Goal: Transaction & Acquisition: Obtain resource

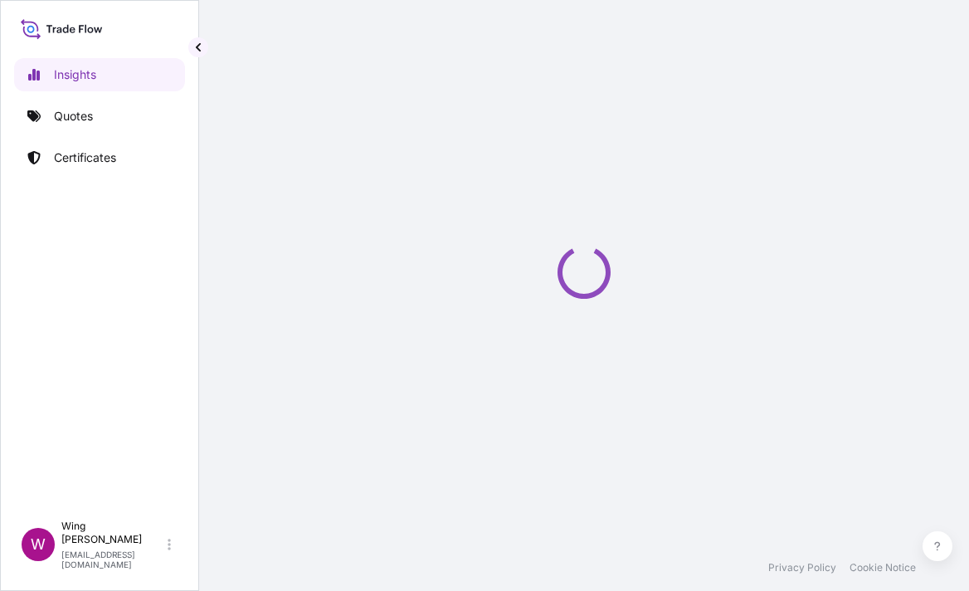
select select "2025"
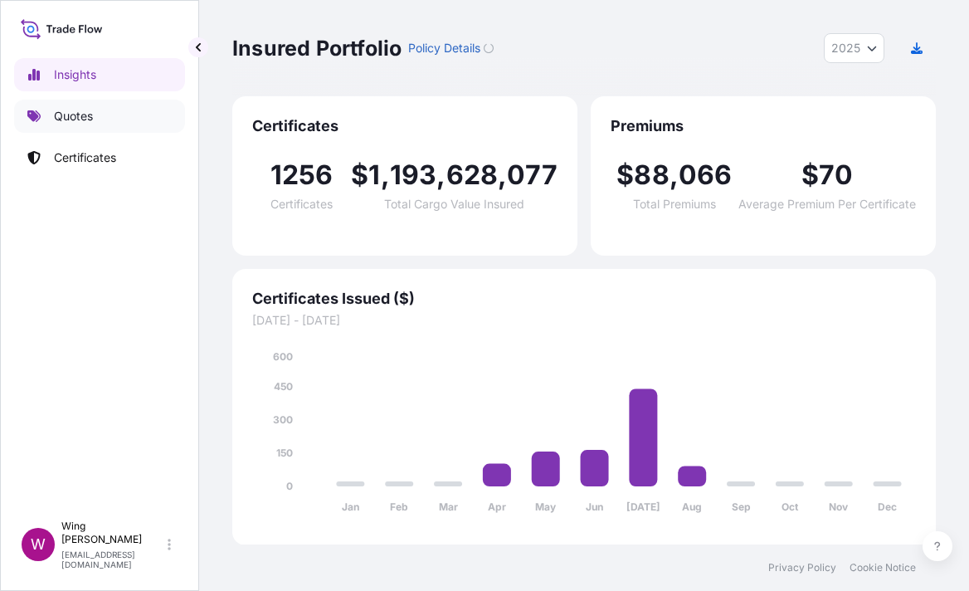
click at [73, 119] on p "Quotes" at bounding box center [73, 116] width 39 height 17
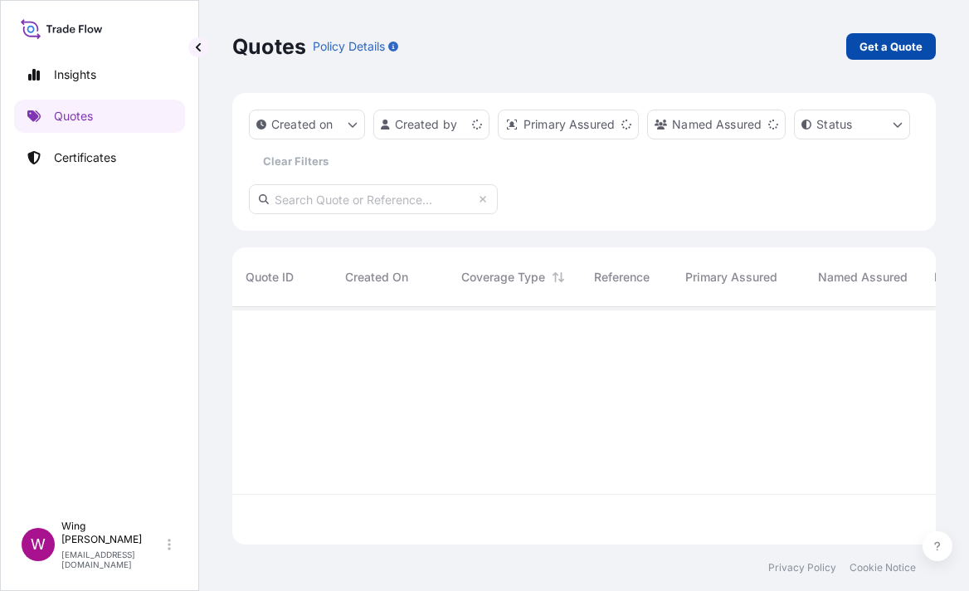
scroll to position [230, 686]
click at [897, 45] on p "Get a Quote" at bounding box center [891, 46] width 63 height 17
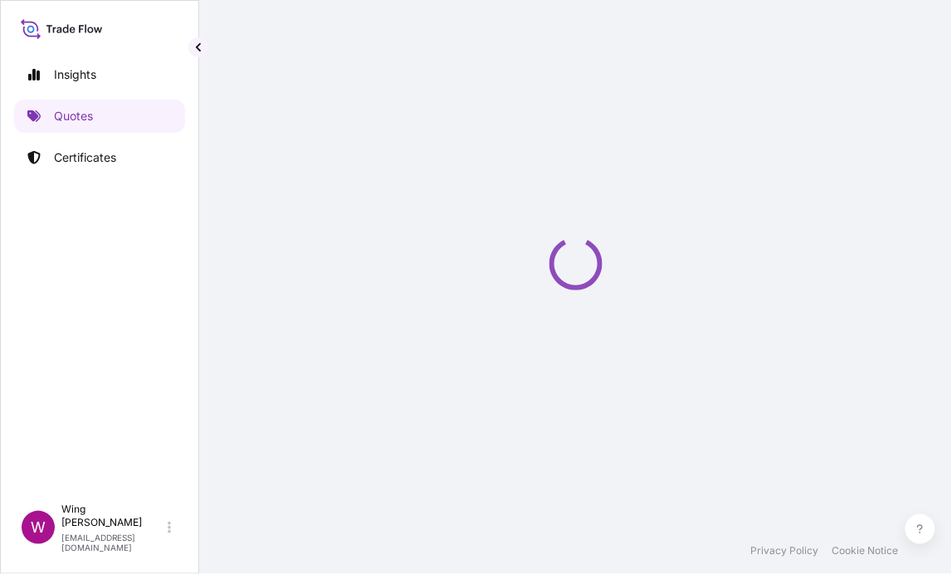
scroll to position [27, 0]
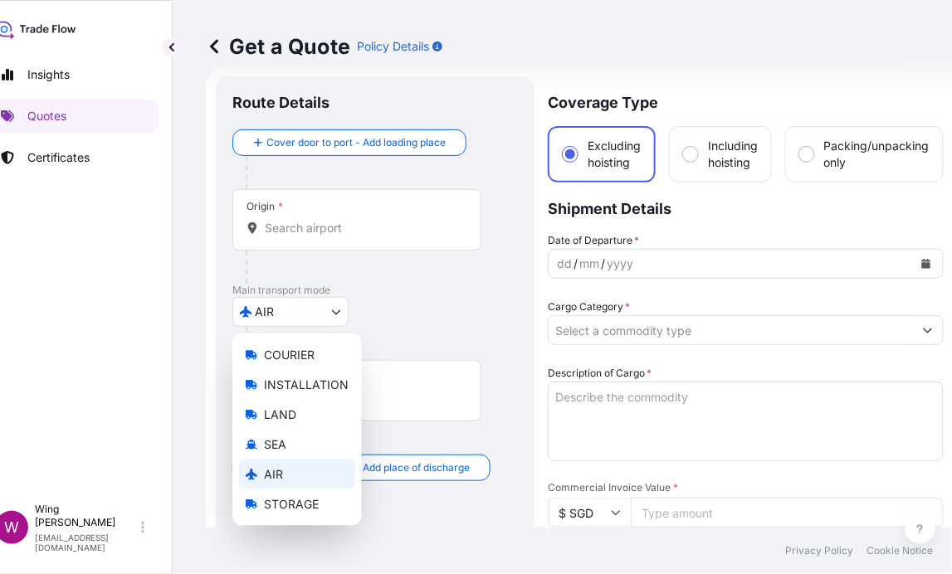
click at [293, 306] on body "Insights Quotes Certificates W Wing Lee winglee@helutrans.com Get a Quote Polic…" at bounding box center [440, 287] width 934 height 574
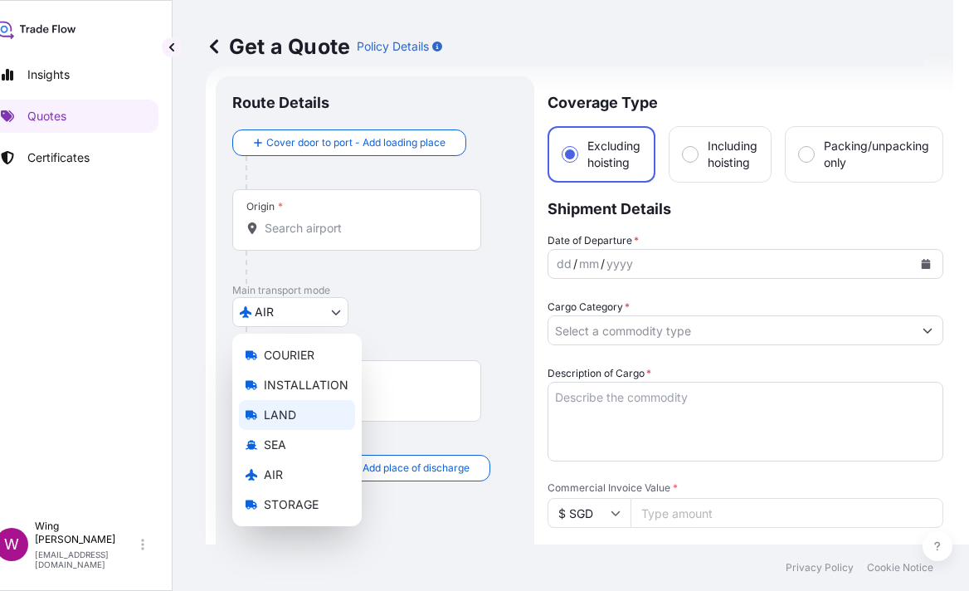
click at [275, 410] on span "LAND" at bounding box center [280, 415] width 32 height 17
select select "LAND"
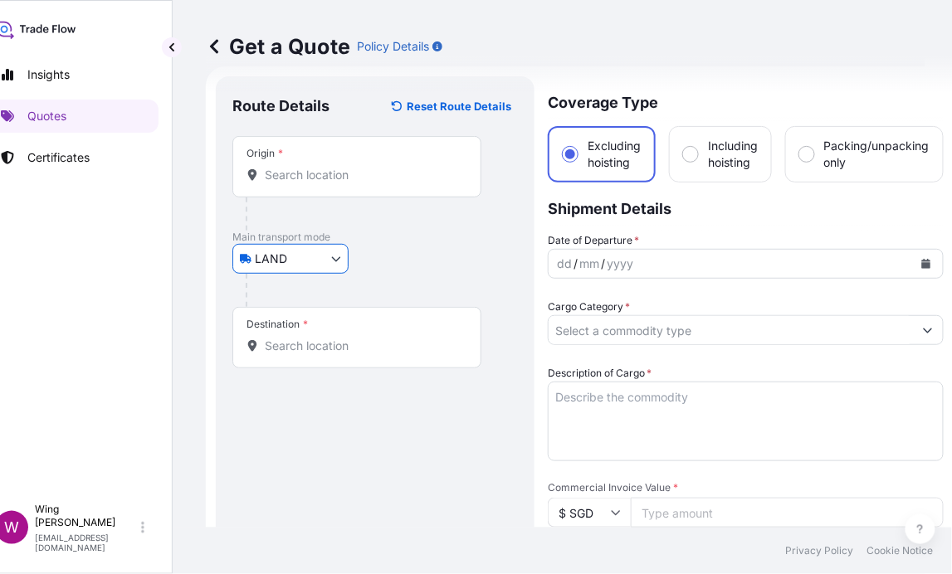
click at [292, 174] on input "Origin *" at bounding box center [363, 175] width 196 height 17
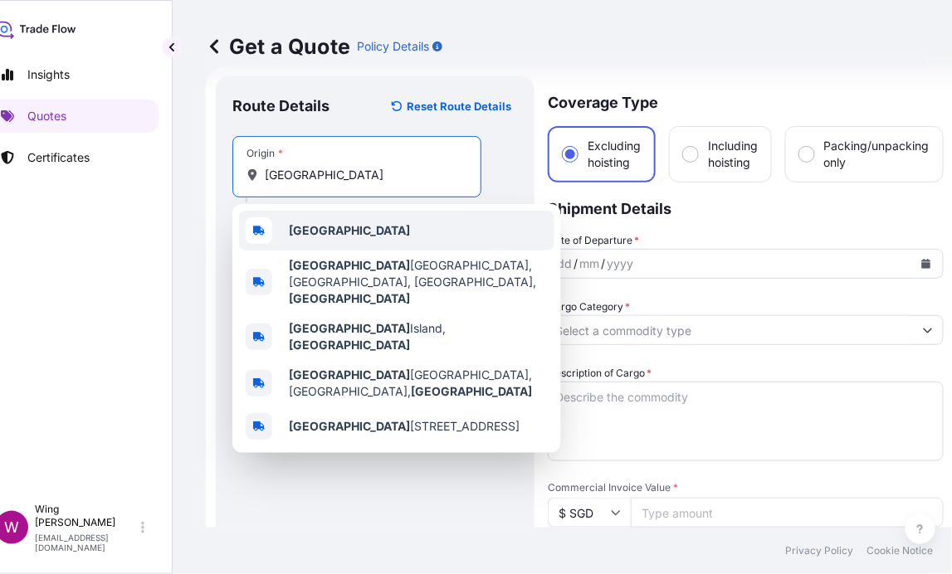
click at [307, 239] on div "Hong Kong" at bounding box center [396, 231] width 315 height 40
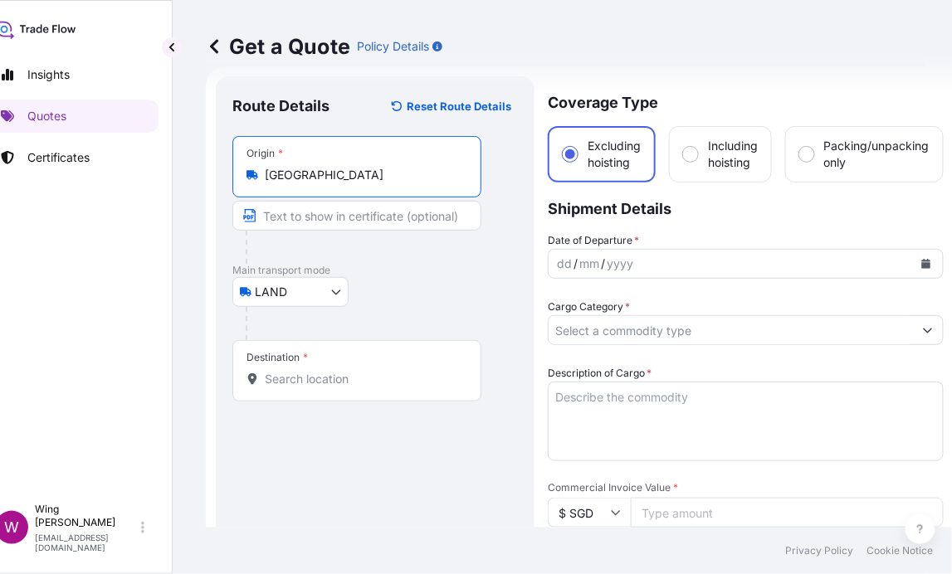
type input "Hong Kong"
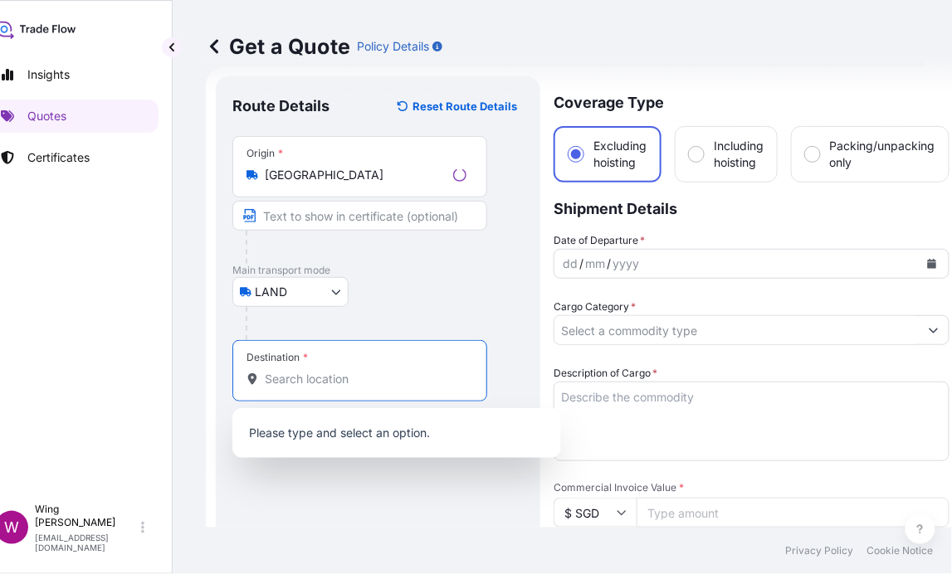
click at [319, 373] on input "Destination *" at bounding box center [366, 379] width 202 height 17
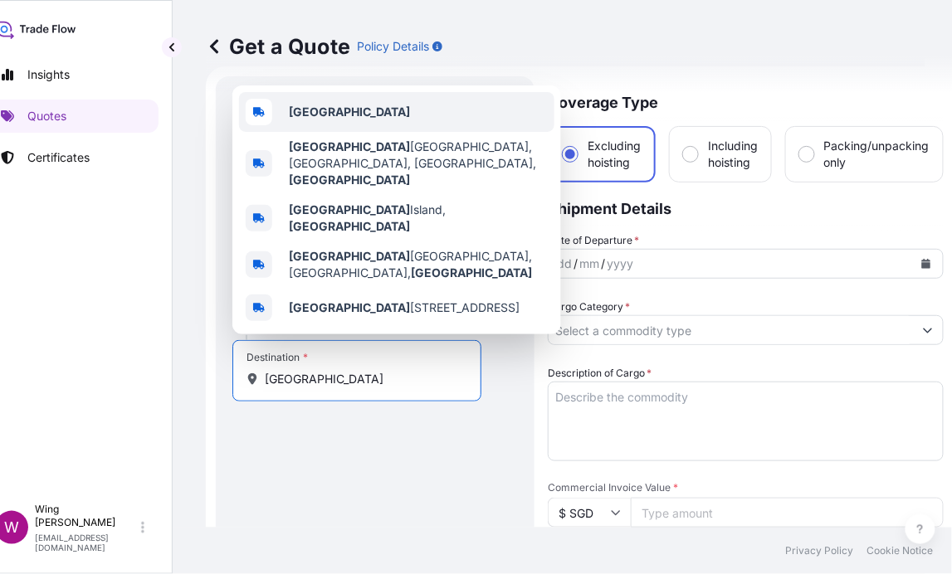
click at [346, 132] on div "Hong Kong" at bounding box center [396, 112] width 315 height 40
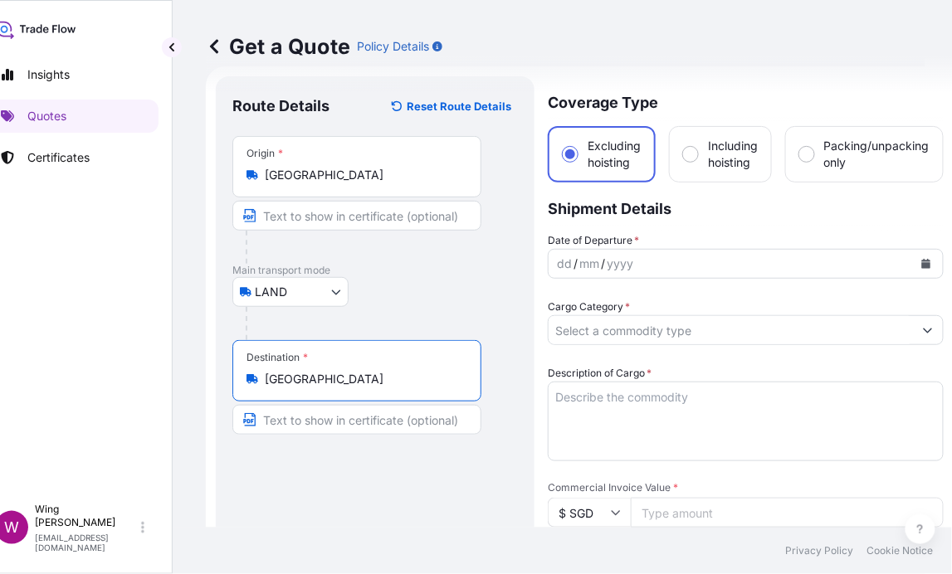
type input "Hong Kong"
drag, startPoint x: 628, startPoint y: 263, endPoint x: 701, endPoint y: 256, distance: 73.4
click at [629, 263] on div "yyyy" at bounding box center [620, 264] width 30 height 20
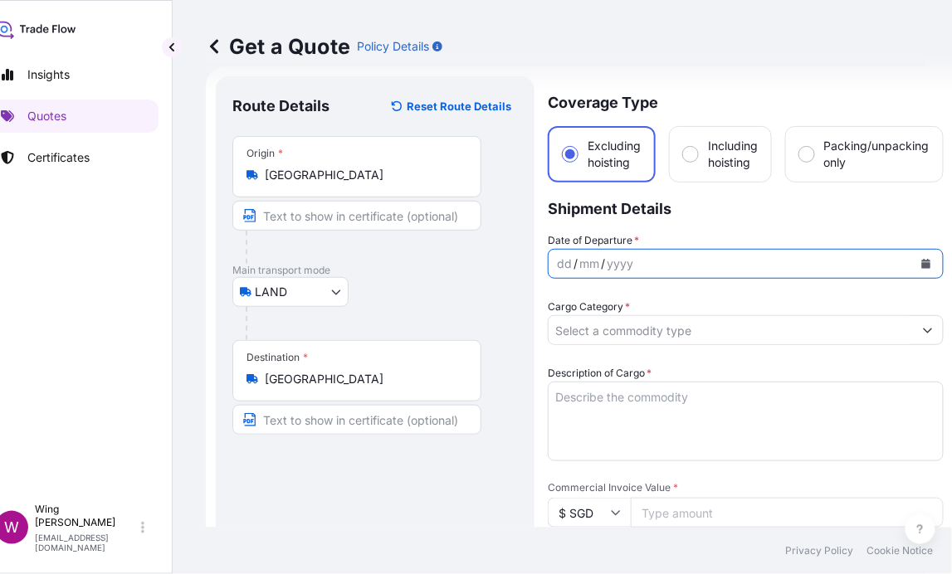
click at [931, 256] on button "Calendar" at bounding box center [926, 264] width 27 height 27
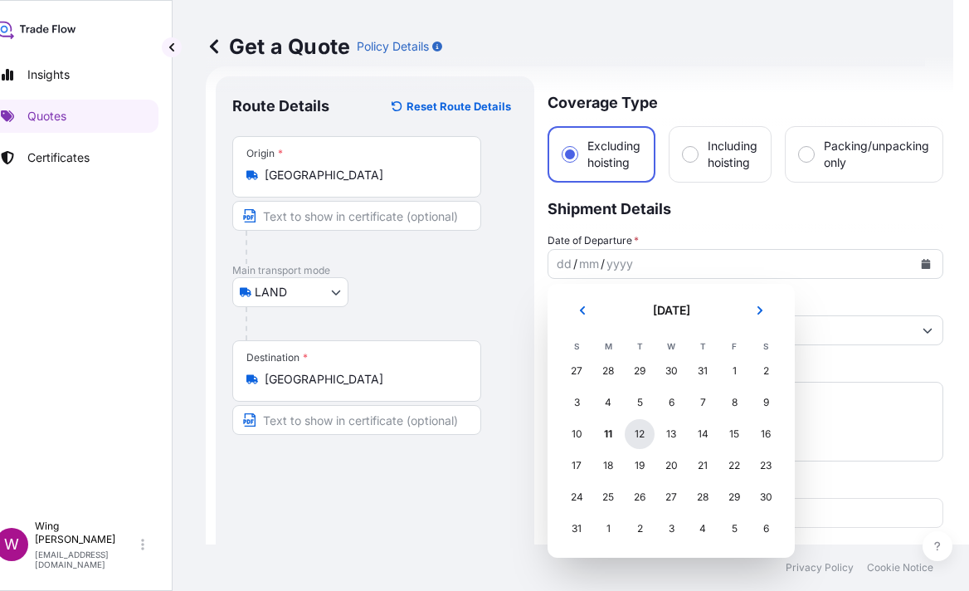
click at [641, 427] on div "12" at bounding box center [640, 434] width 30 height 30
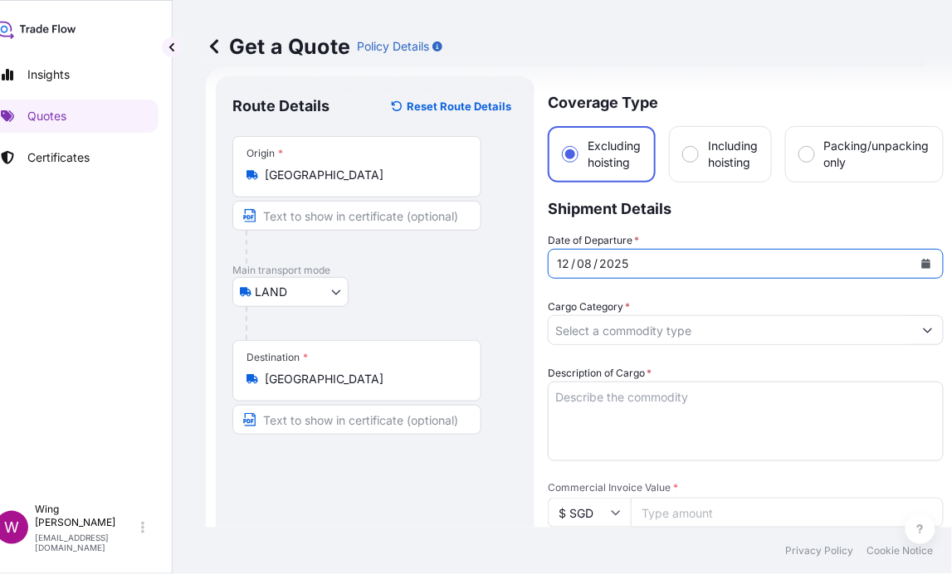
click at [646, 329] on input "Cargo Category *" at bounding box center [731, 330] width 364 height 30
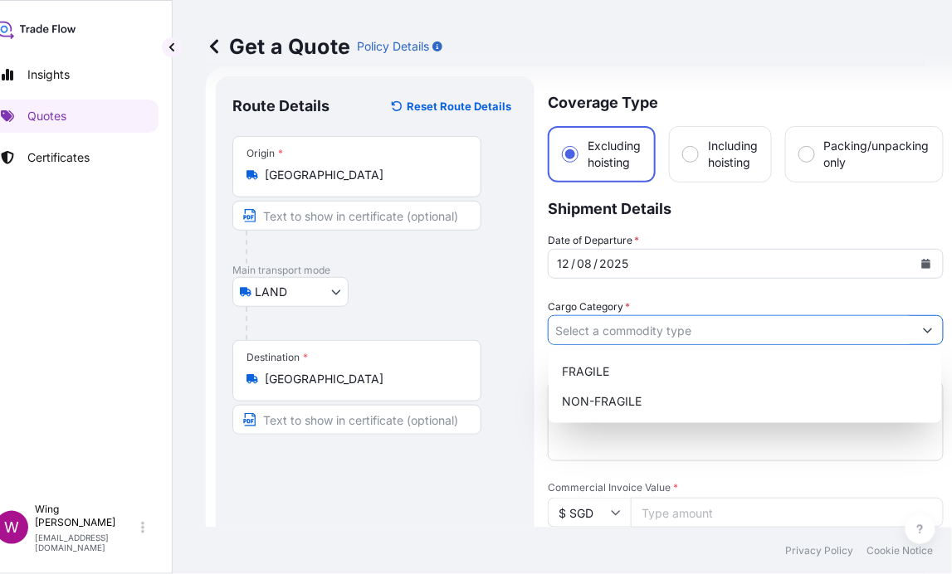
click at [677, 323] on input "Cargo Category *" at bounding box center [731, 330] width 364 height 30
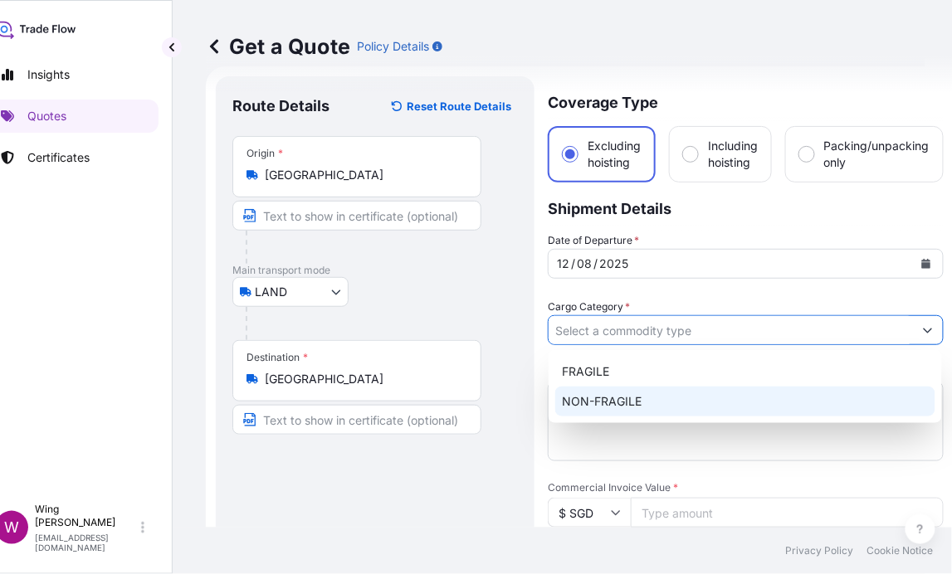
click at [661, 397] on div "NON-FRAGILE" at bounding box center [745, 402] width 380 height 30
type input "NON-FRAGILE"
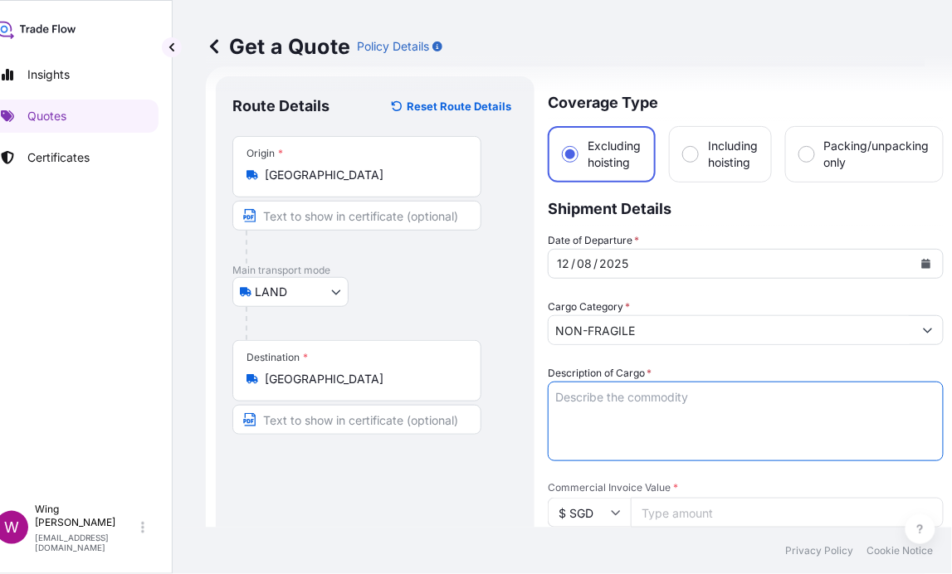
click at [652, 406] on textarea "Description of Cargo *" at bounding box center [746, 422] width 396 height 80
click at [622, 436] on textarea "Description of Cargo *" at bounding box center [746, 422] width 396 height 80
type textarea "L"
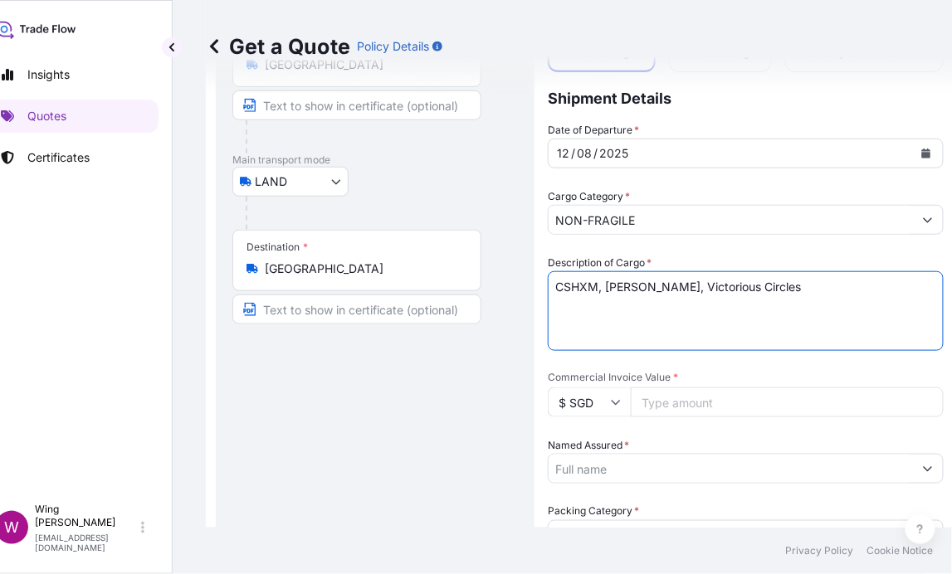
type textarea "CSHXM, Lynne Drexler, Victorious Circles"
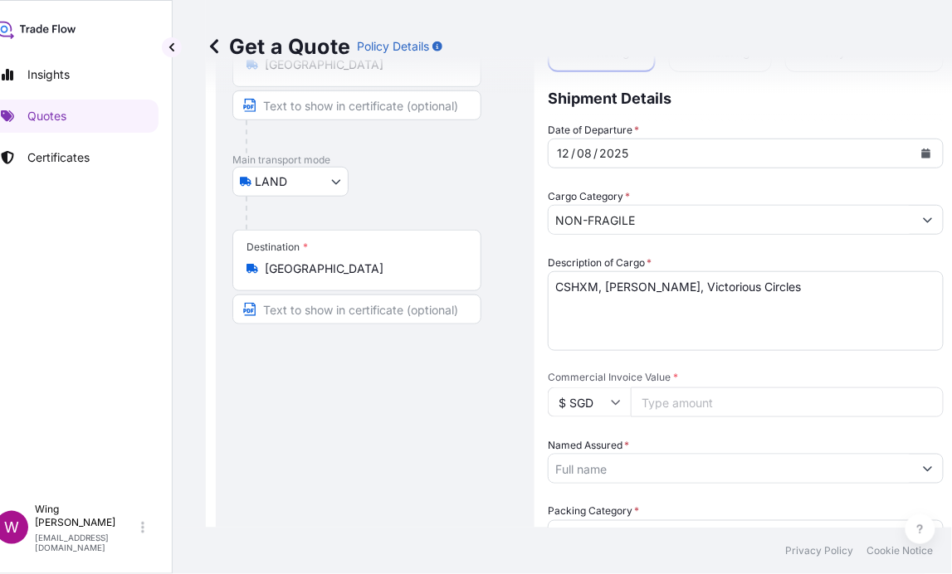
click at [603, 406] on input "$ SGD" at bounding box center [589, 403] width 83 height 30
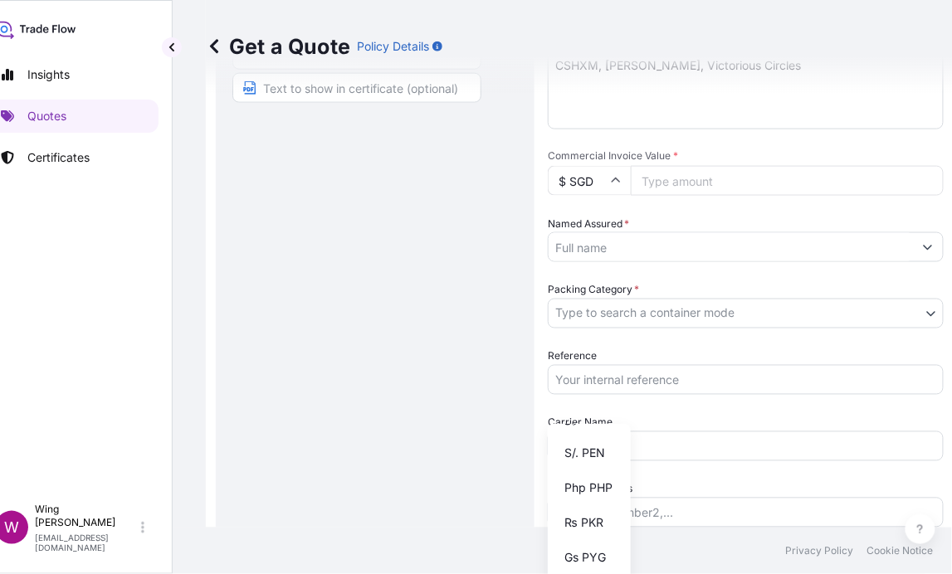
scroll to position [2655, 0]
click at [624, 186] on input "$ SGD" at bounding box center [589, 181] width 83 height 30
click at [617, 182] on icon at bounding box center [616, 181] width 10 height 10
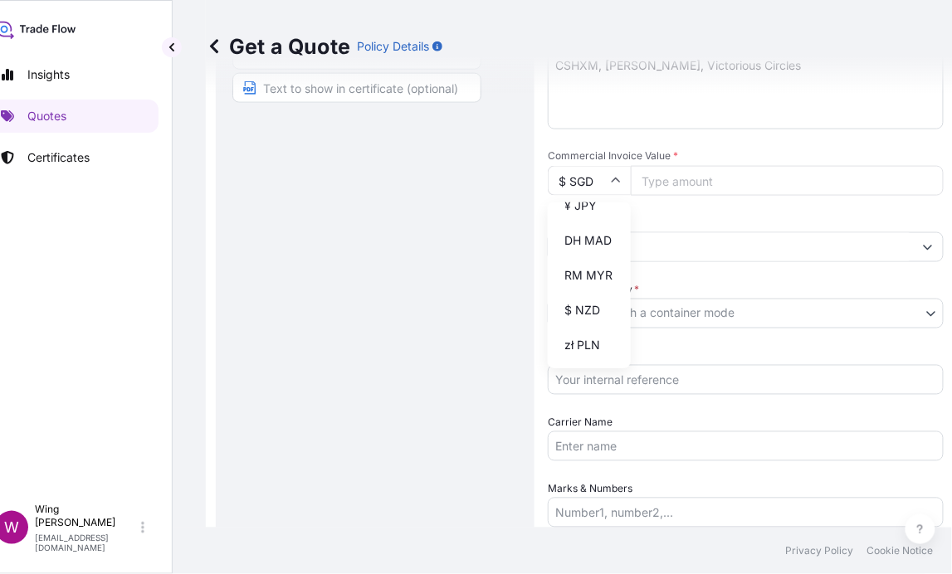
scroll to position [332, 0]
click at [580, 188] on div "$ HKD" at bounding box center [589, 172] width 70 height 32
type input "$ HKD"
click at [666, 172] on input "Commercial Invoice Value *" at bounding box center [787, 181] width 313 height 30
type input "444500"
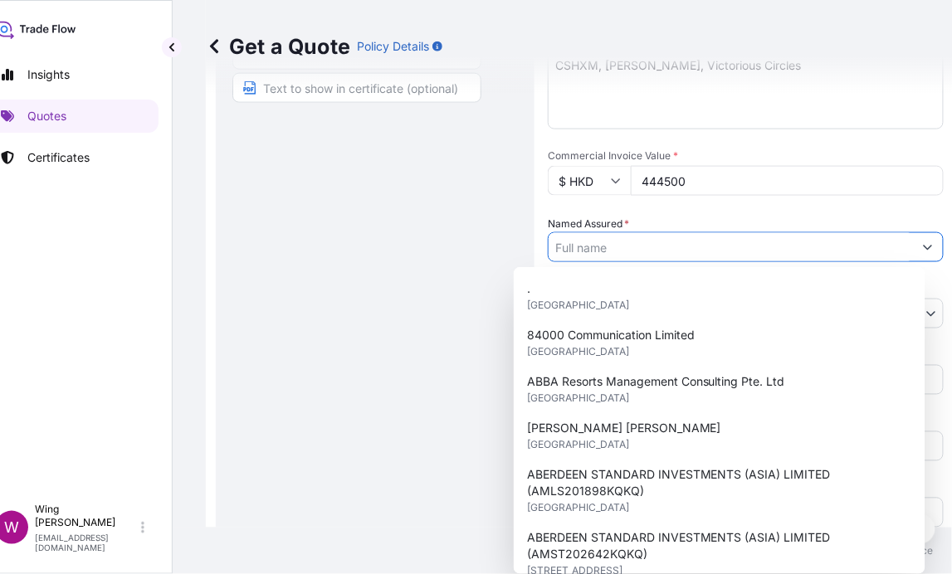
click at [626, 244] on input "Named Assured *" at bounding box center [731, 247] width 364 height 30
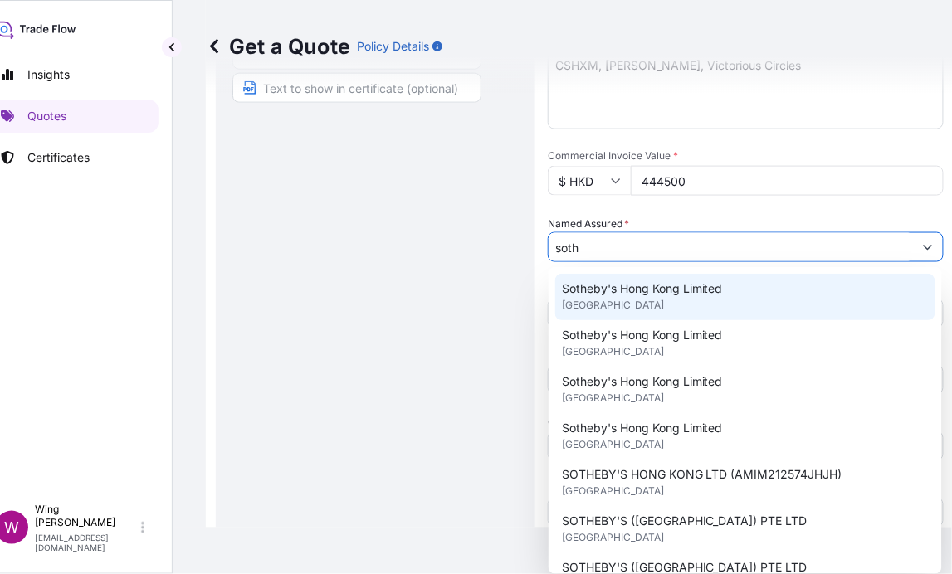
click at [622, 284] on span "Sotheby's Hong Kong Limited" at bounding box center [642, 288] width 161 height 17
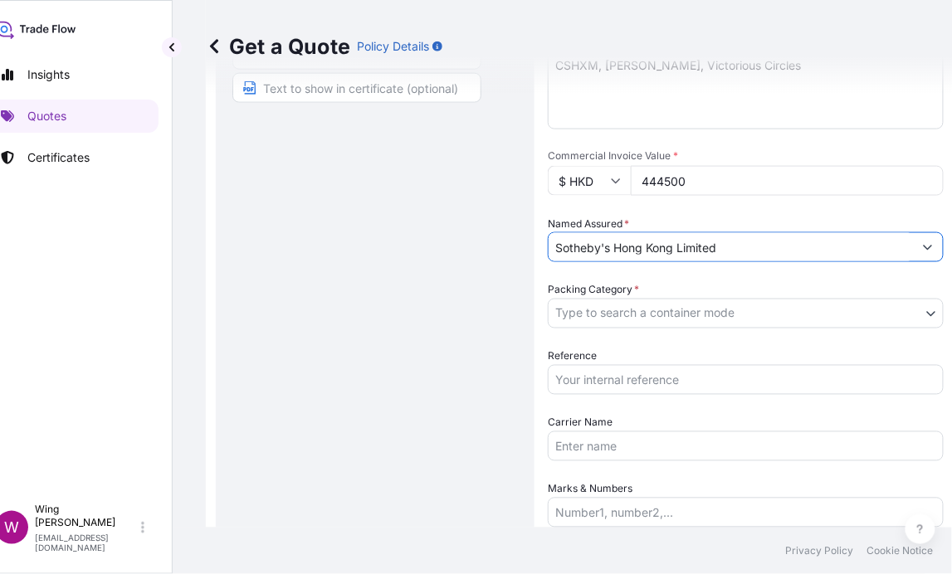
type input "Sotheby's Hong Kong Limited"
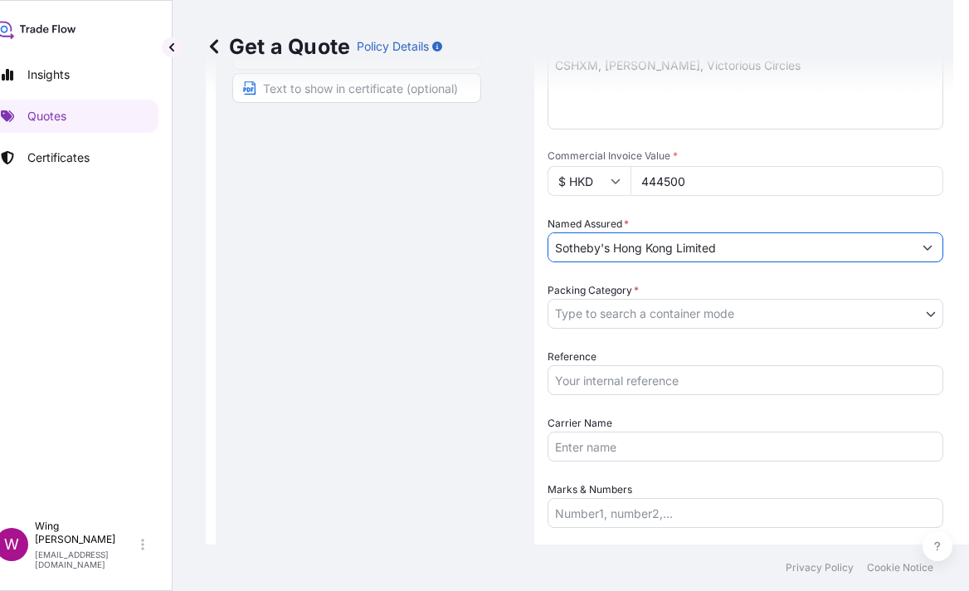
click at [614, 316] on body "15 options available. 9 options available. 1 option available. 0 options availa…" at bounding box center [457, 295] width 969 height 591
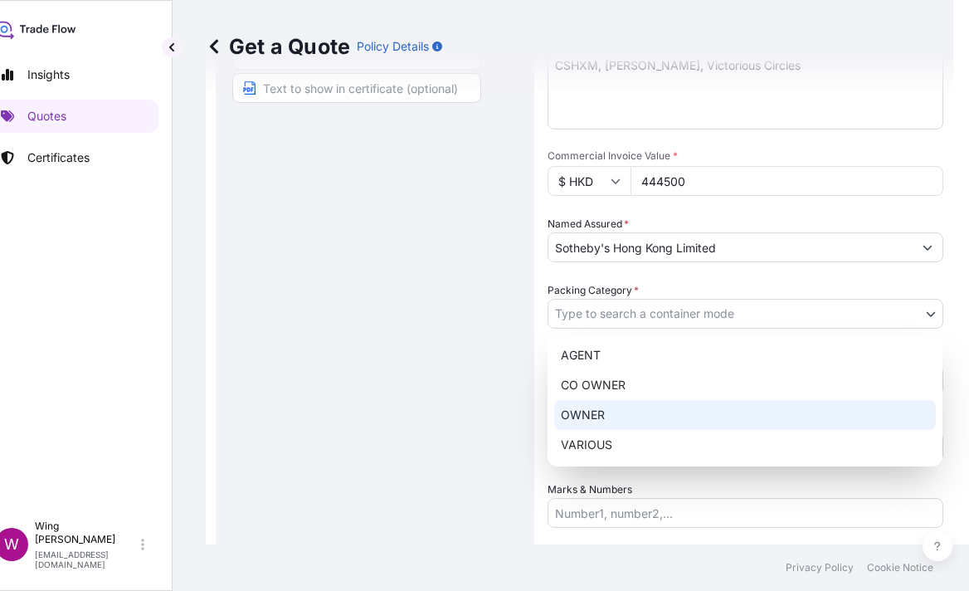
click at [587, 410] on div "OWNER" at bounding box center [745, 415] width 382 height 30
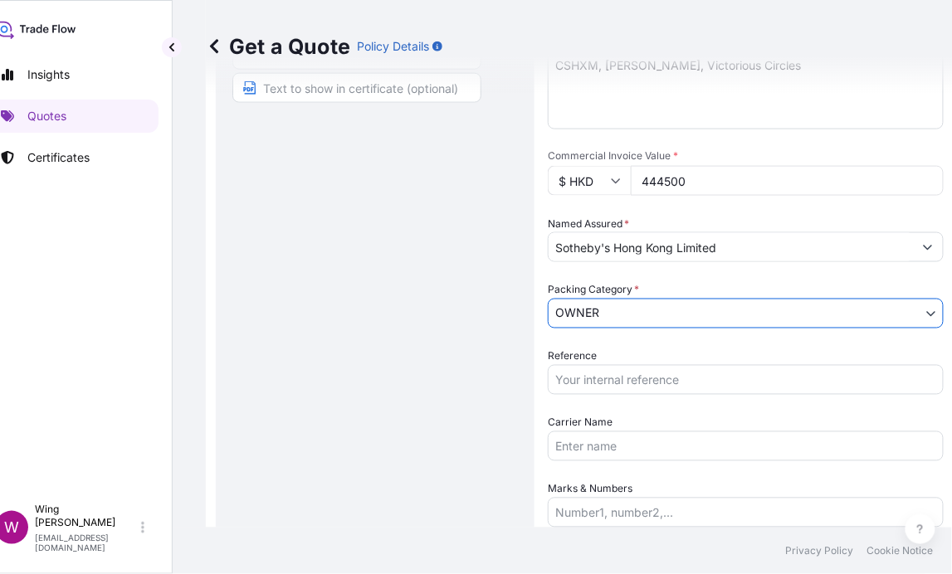
click at [590, 389] on input "Reference" at bounding box center [746, 380] width 396 height 30
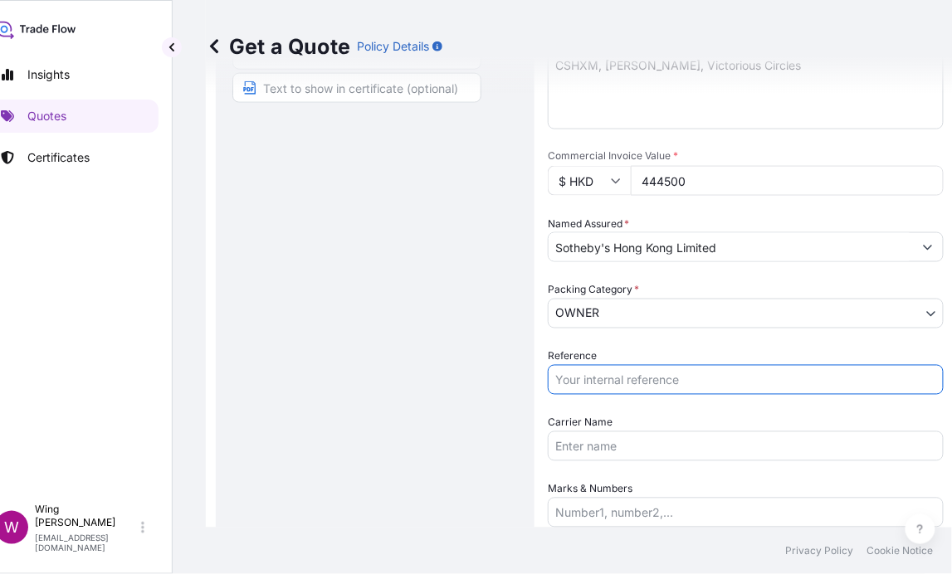
click at [713, 365] on input "Reference" at bounding box center [746, 380] width 396 height 30
paste input "AMLS259123KYKY"
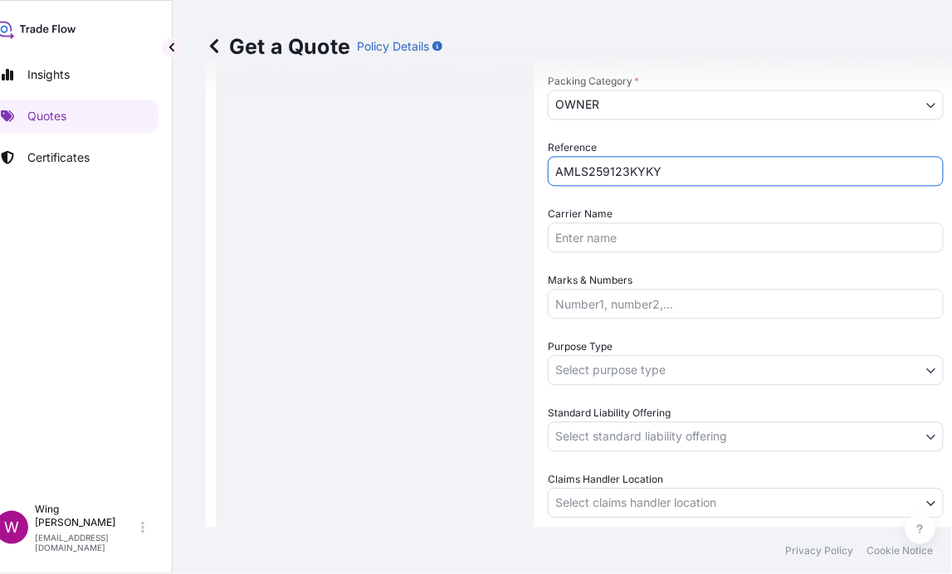
scroll to position [579, 0]
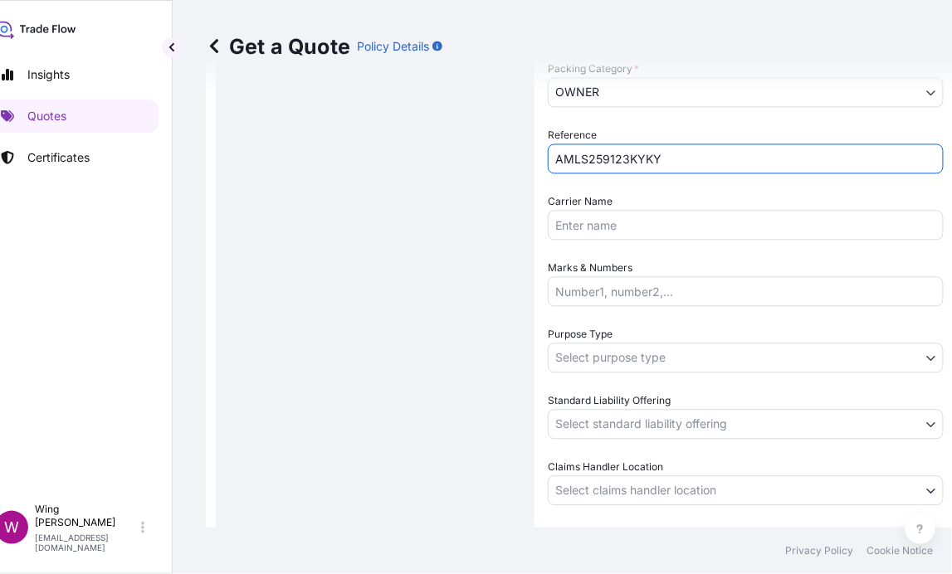
type input "AMLS259123KYKY"
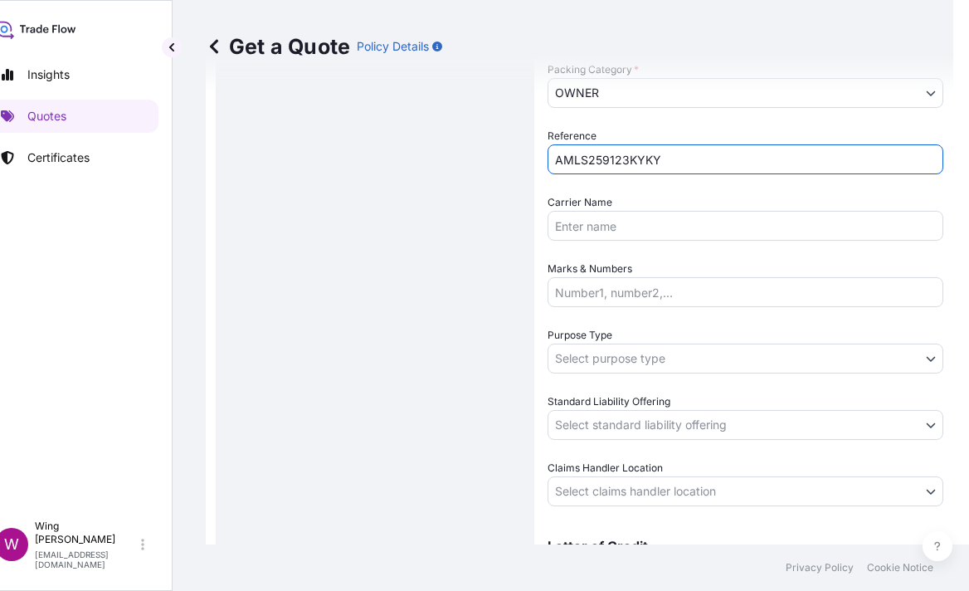
click at [619, 353] on body "Insights Quotes Certificates W Wing Lee winglee@helutrans.com Get a Quote Polic…" at bounding box center [457, 295] width 969 height 591
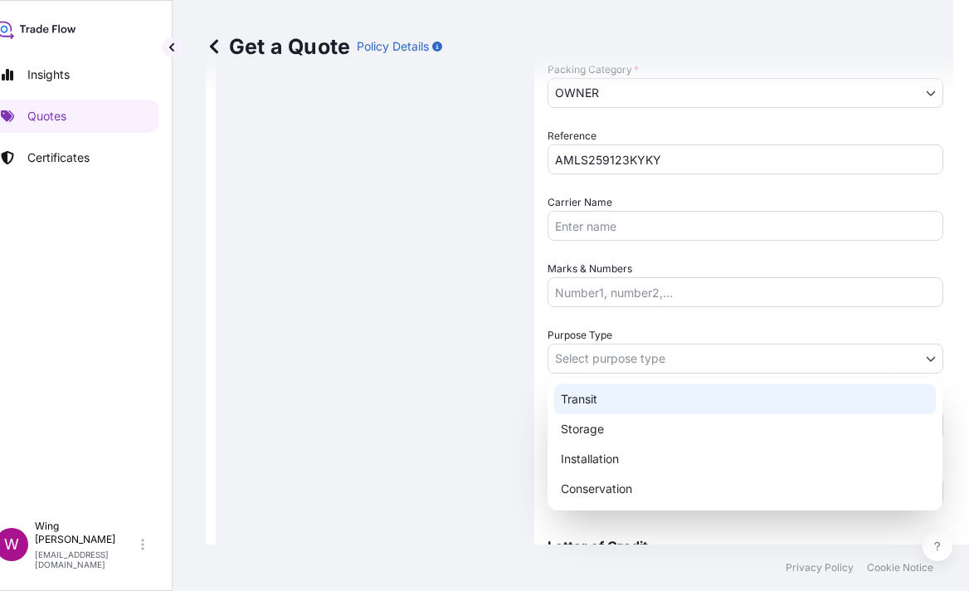
click at [612, 409] on div "Transit" at bounding box center [745, 399] width 382 height 30
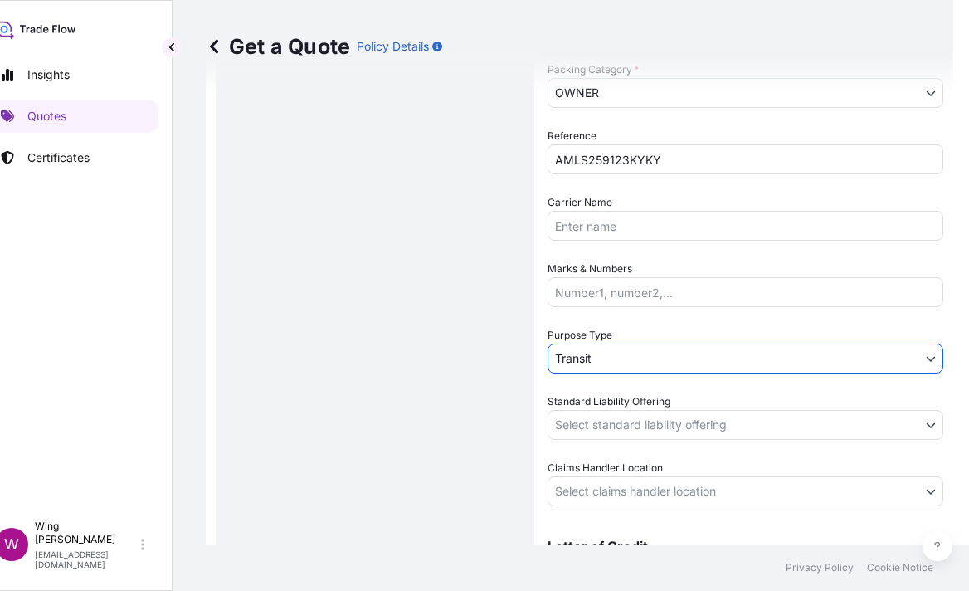
click at [607, 418] on body "Insights Quotes Certificates W Wing Lee winglee@helutrans.com Get a Quote Polic…" at bounding box center [457, 295] width 969 height 591
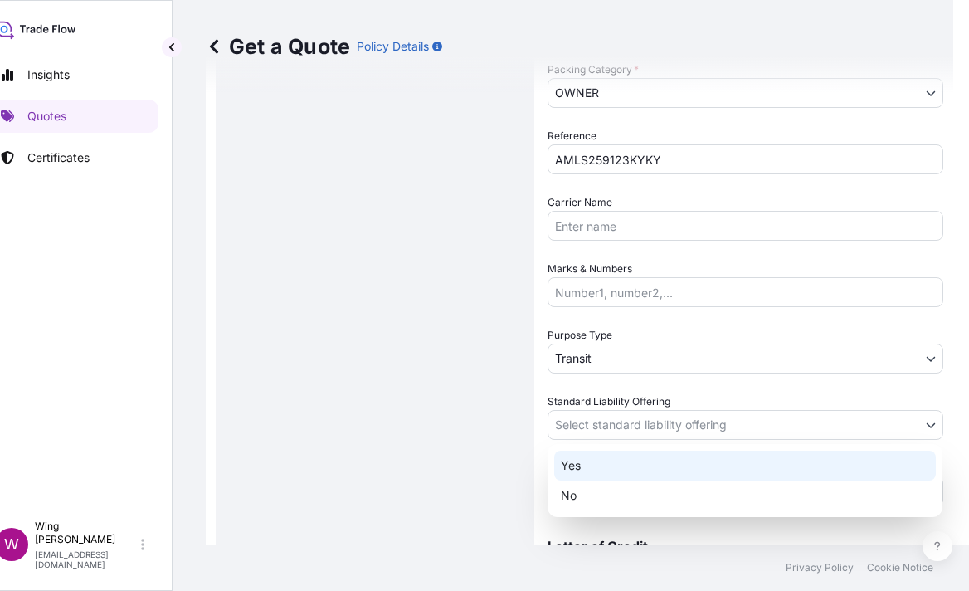
click at [594, 461] on div "Yes" at bounding box center [745, 466] width 382 height 30
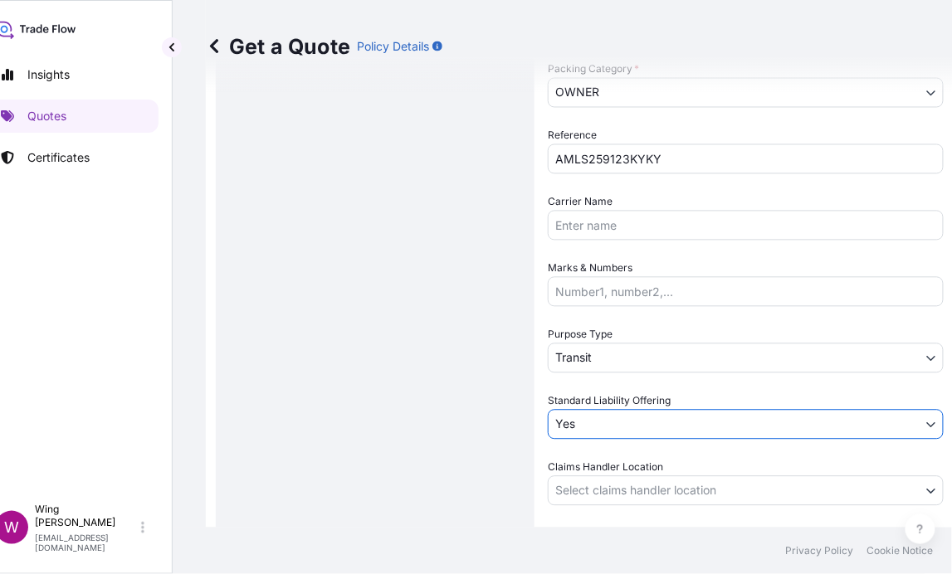
click at [434, 457] on div "Route Details Reset Route Details Place of loading Road / Inland Road / Inland …" at bounding box center [374, 76] width 285 height 1073
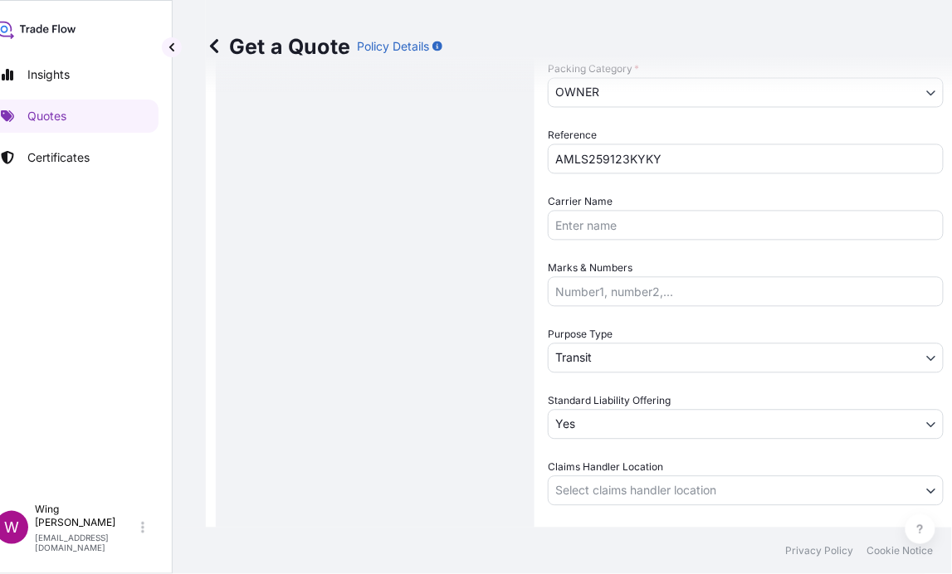
scroll to position [671, 0]
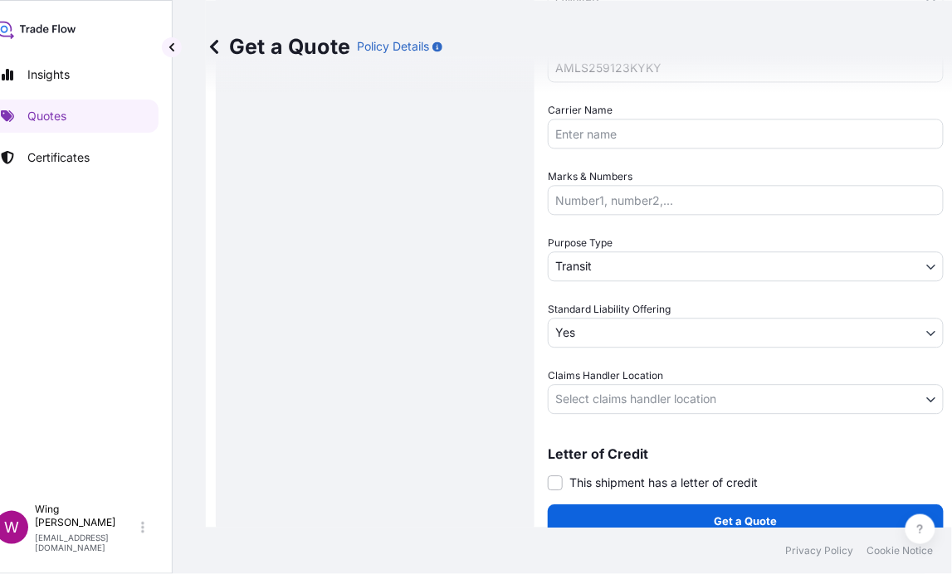
click at [566, 403] on body "Insights Quotes Certificates W Wing Lee winglee@helutrans.com Get a Quote Polic…" at bounding box center [449, 287] width 952 height 574
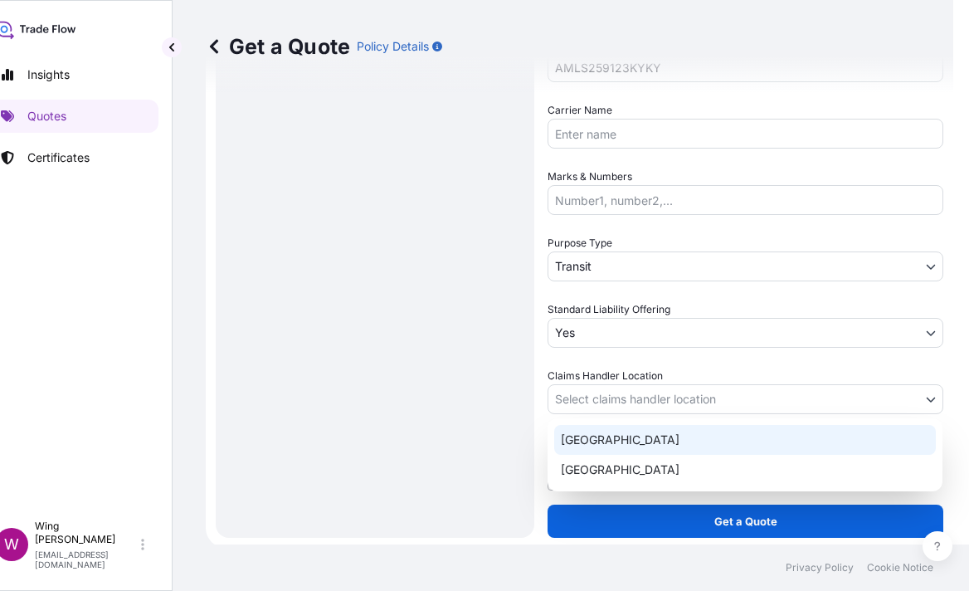
click at [607, 441] on div "Hong Kong" at bounding box center [745, 440] width 382 height 30
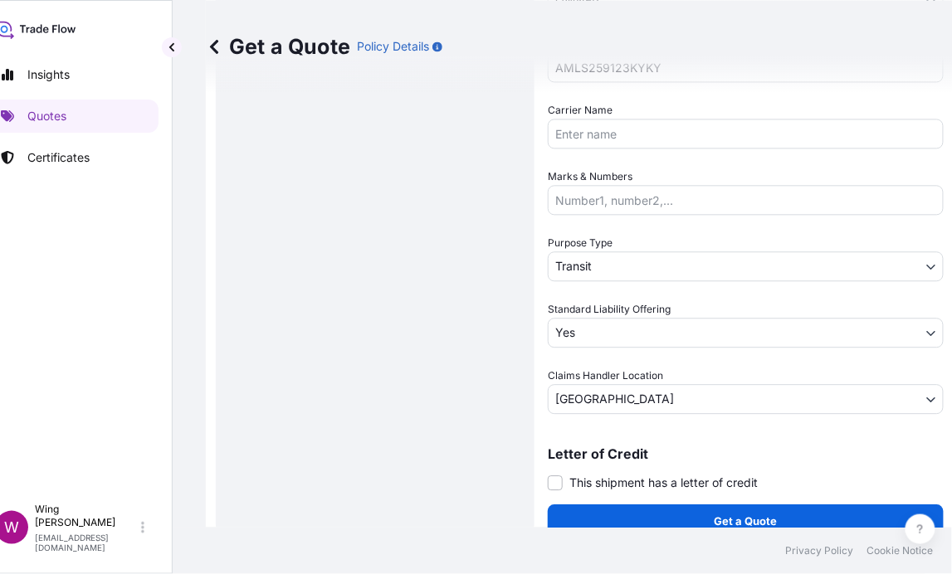
scroll to position [17, 27]
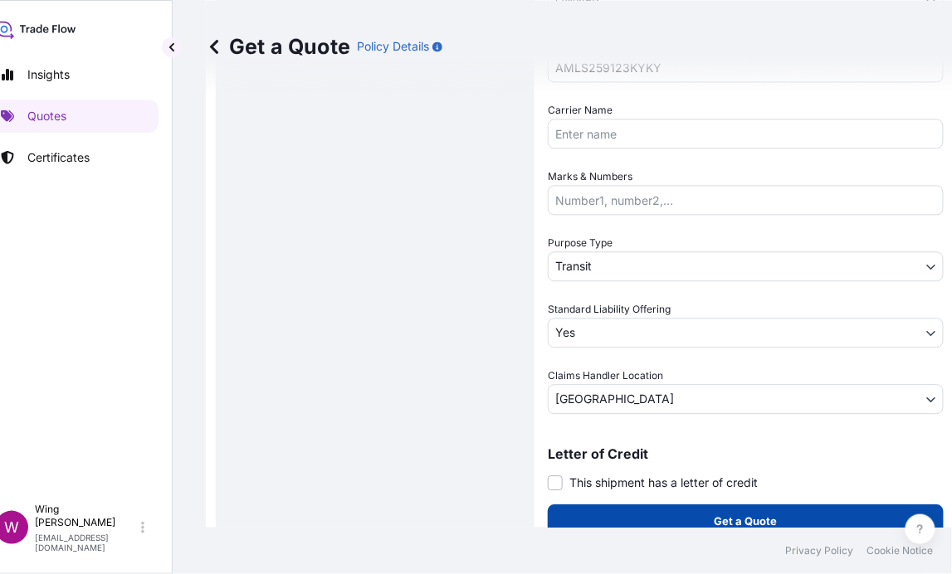
click at [627, 505] on button "Get a Quote" at bounding box center [746, 521] width 396 height 33
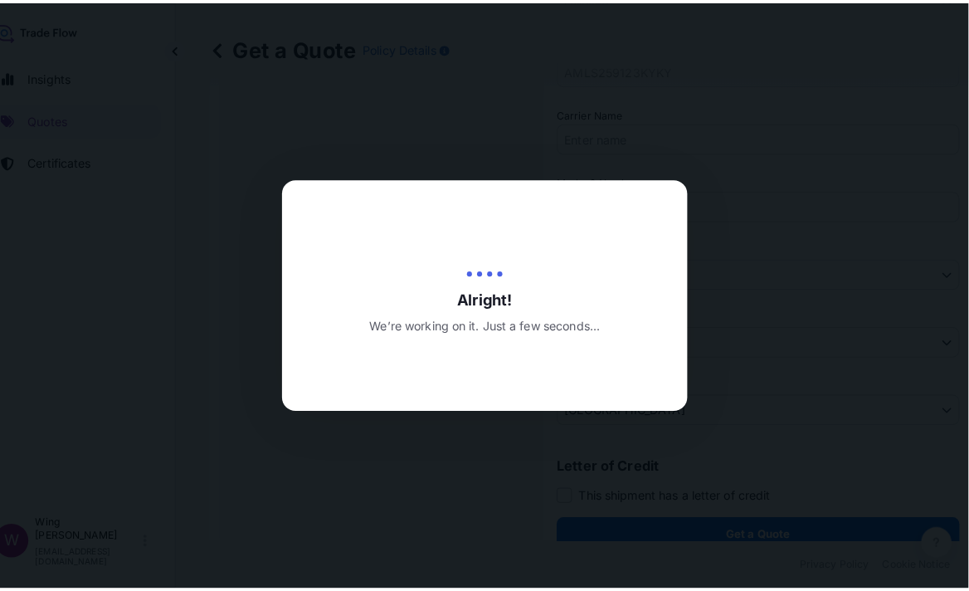
scroll to position [0, 27]
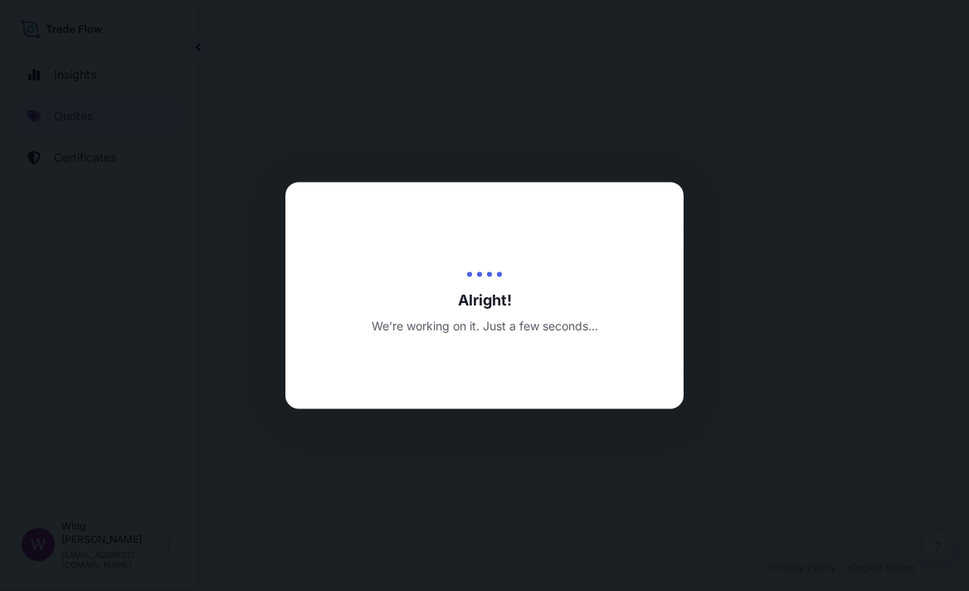
select select "LAND"
select select "27"
select select "Transit"
select select "Yes"
select select "Hong Kong"
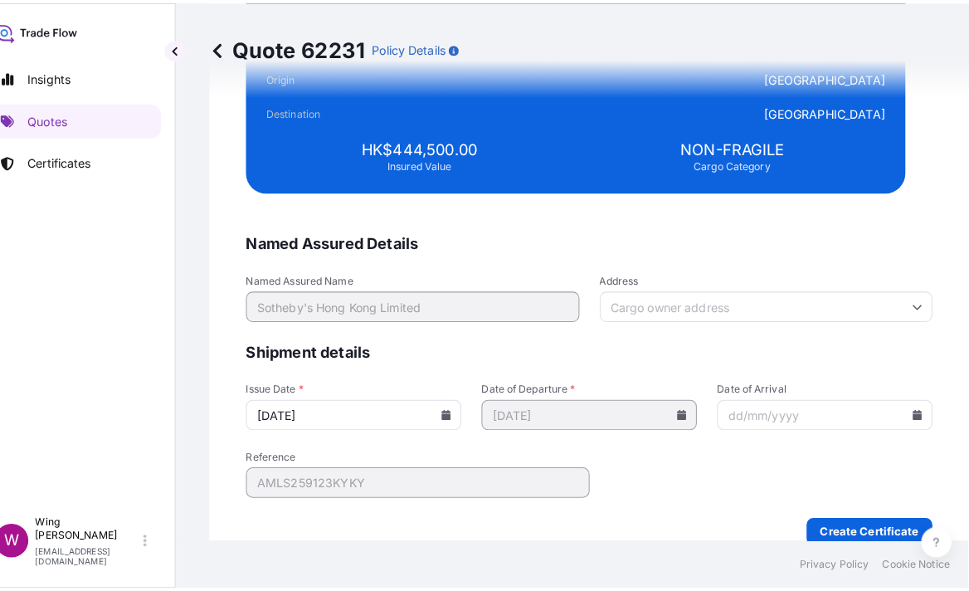
scroll to position [3970, 0]
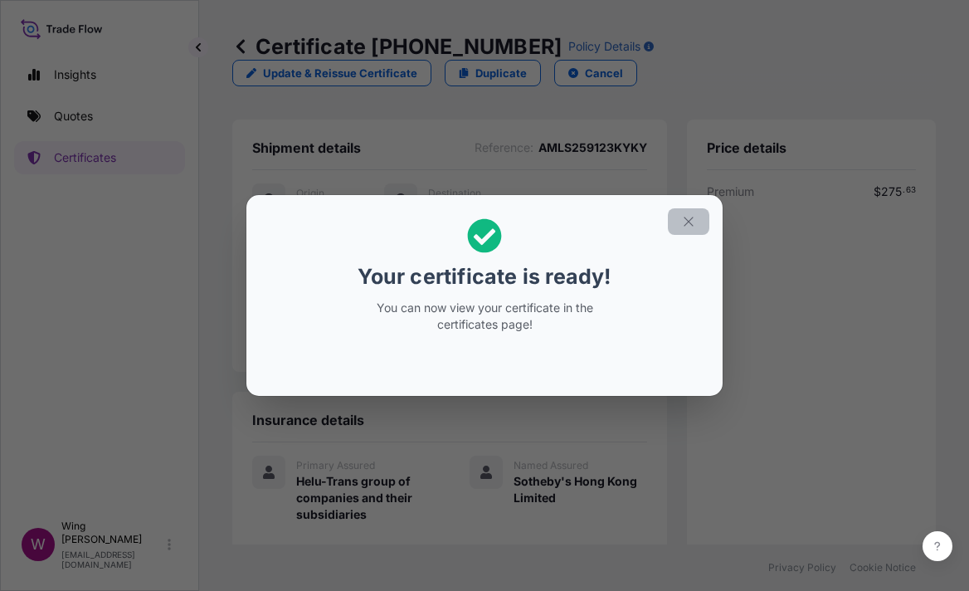
click at [698, 212] on button "button" at bounding box center [688, 221] width 41 height 27
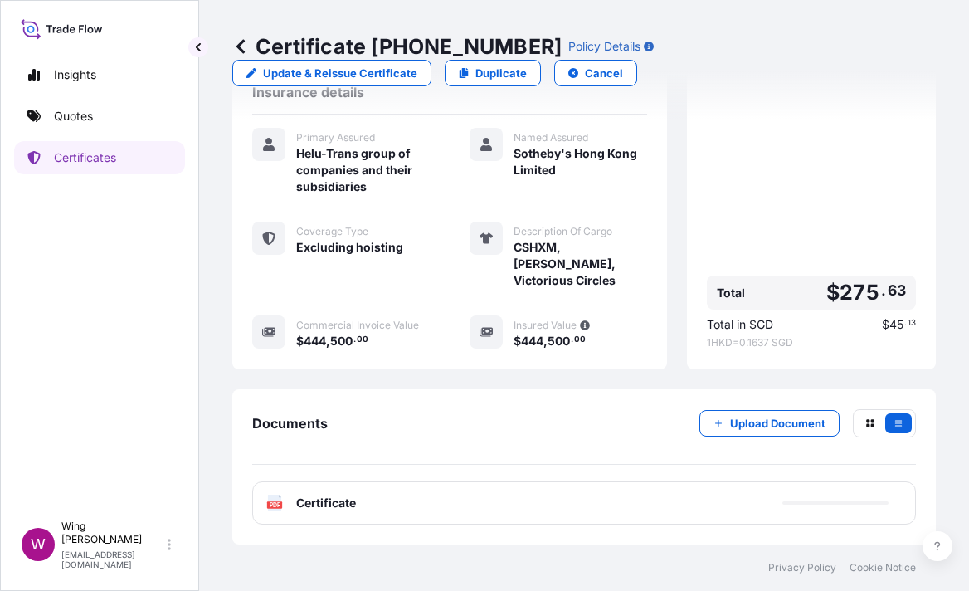
scroll to position [334, 0]
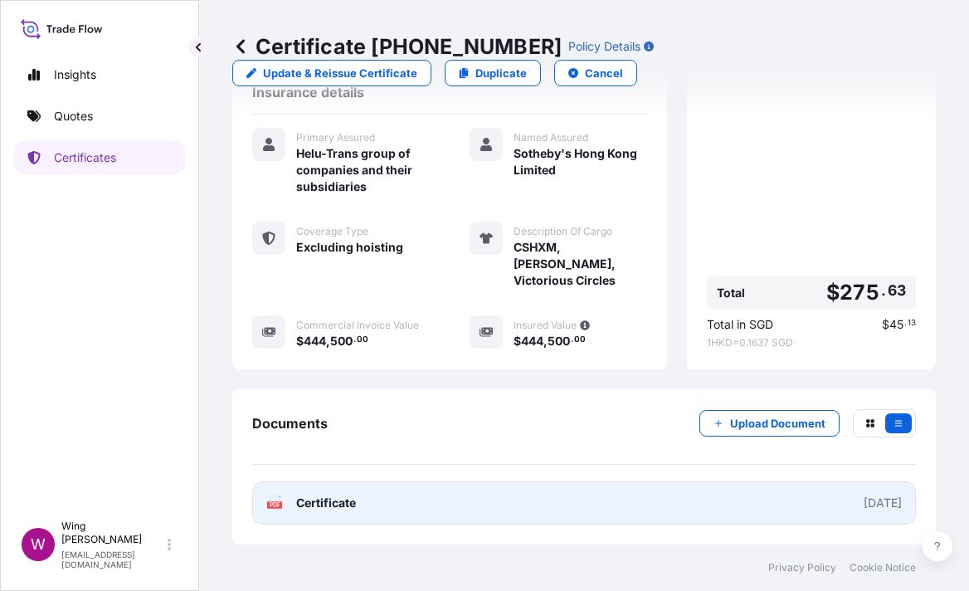
click at [274, 505] on text "PDF" at bounding box center [275, 505] width 11 height 6
